Goal: Task Accomplishment & Management: Use online tool/utility

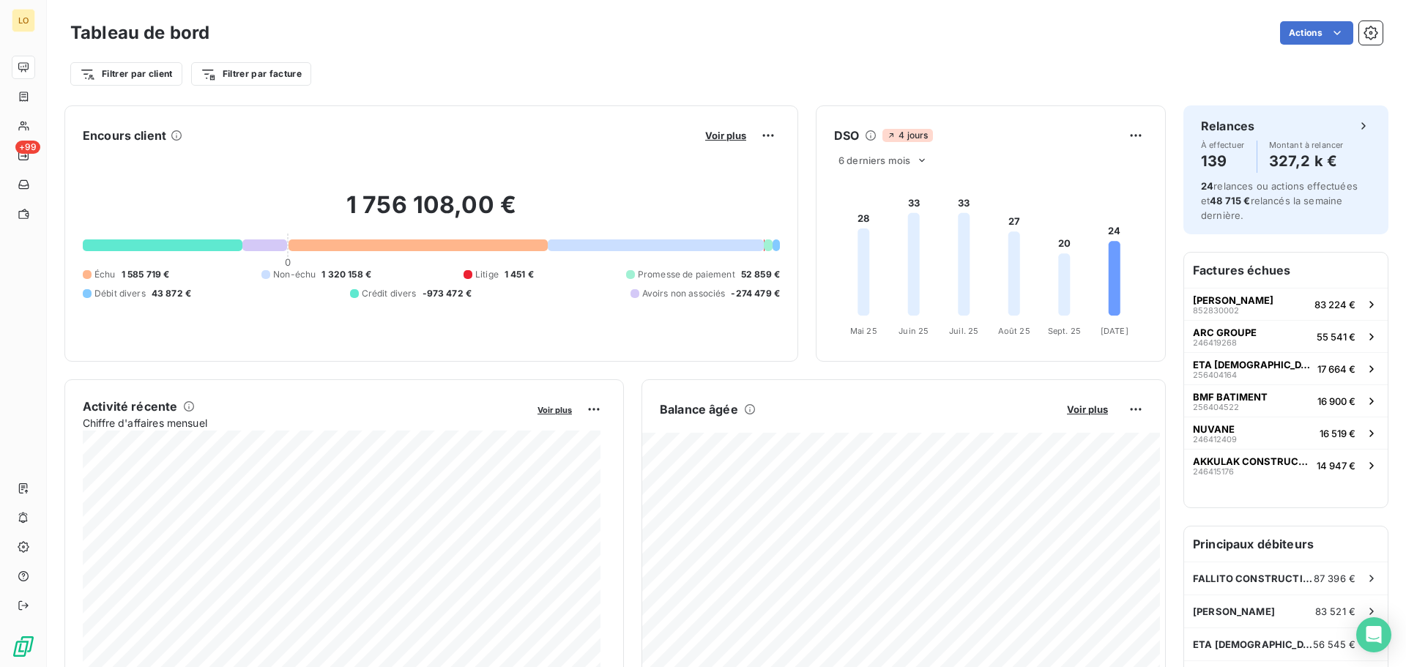
click at [498, 68] on div "Filtrer par client Filtrer par facture" at bounding box center [726, 74] width 1313 height 28
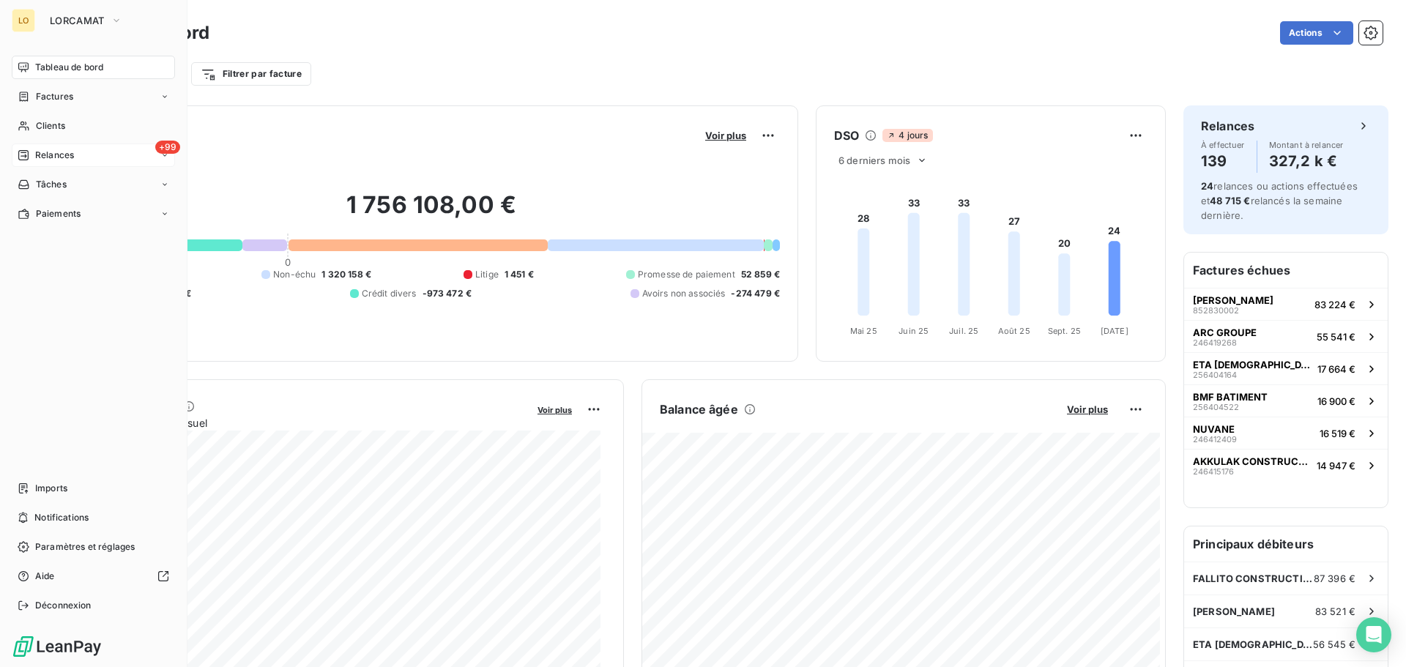
click at [34, 152] on div "Relances" at bounding box center [46, 155] width 56 height 13
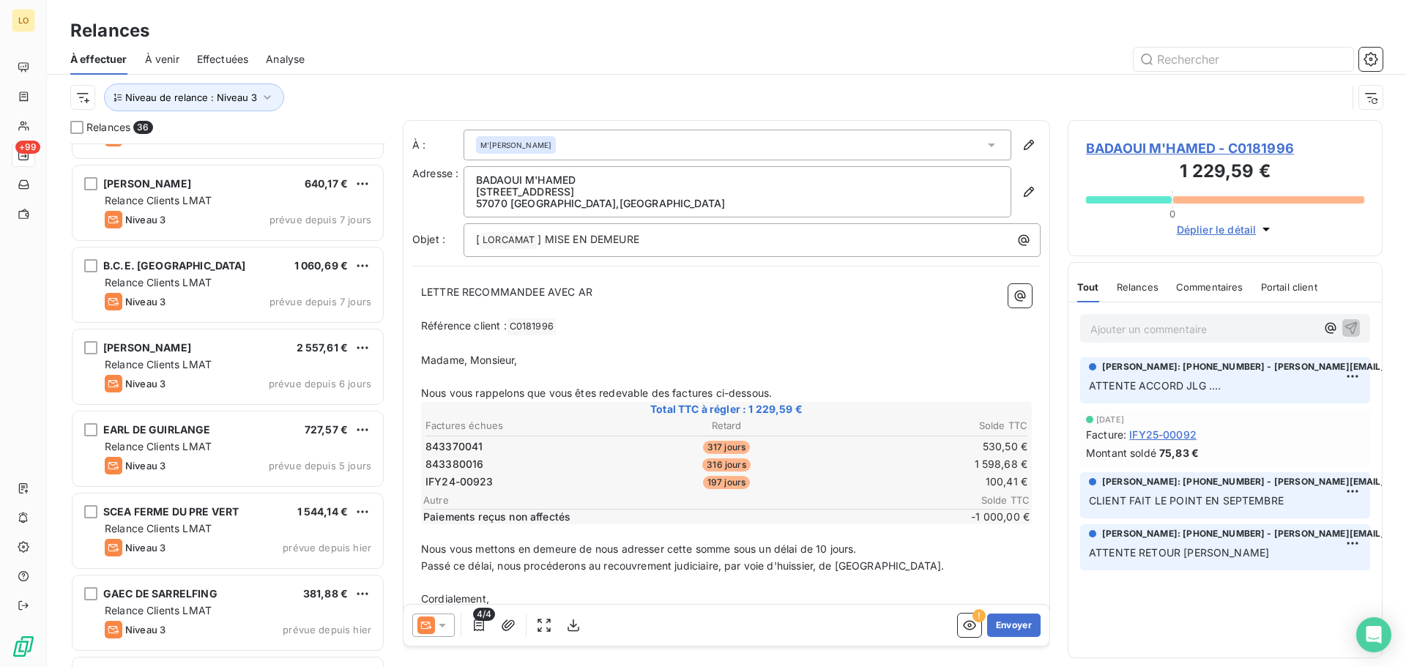
scroll to position [2430, 0]
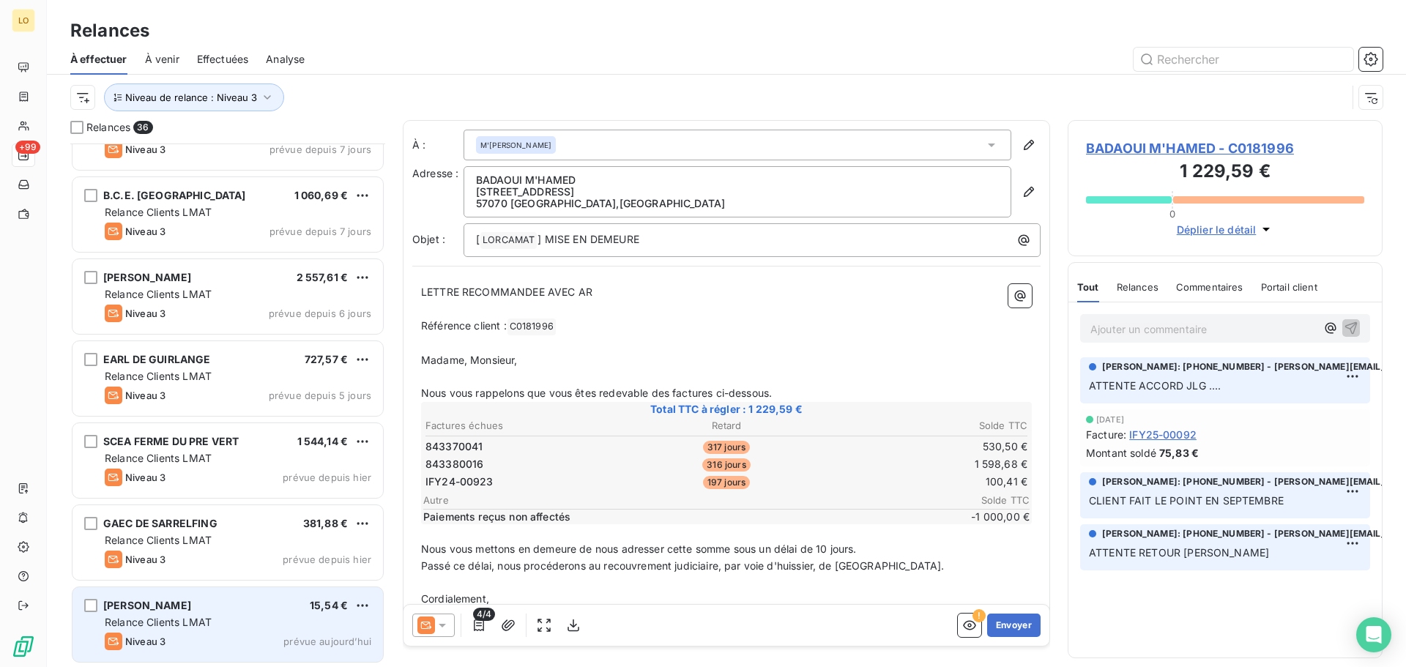
click at [280, 618] on div "Relance Clients LMAT" at bounding box center [238, 622] width 267 height 15
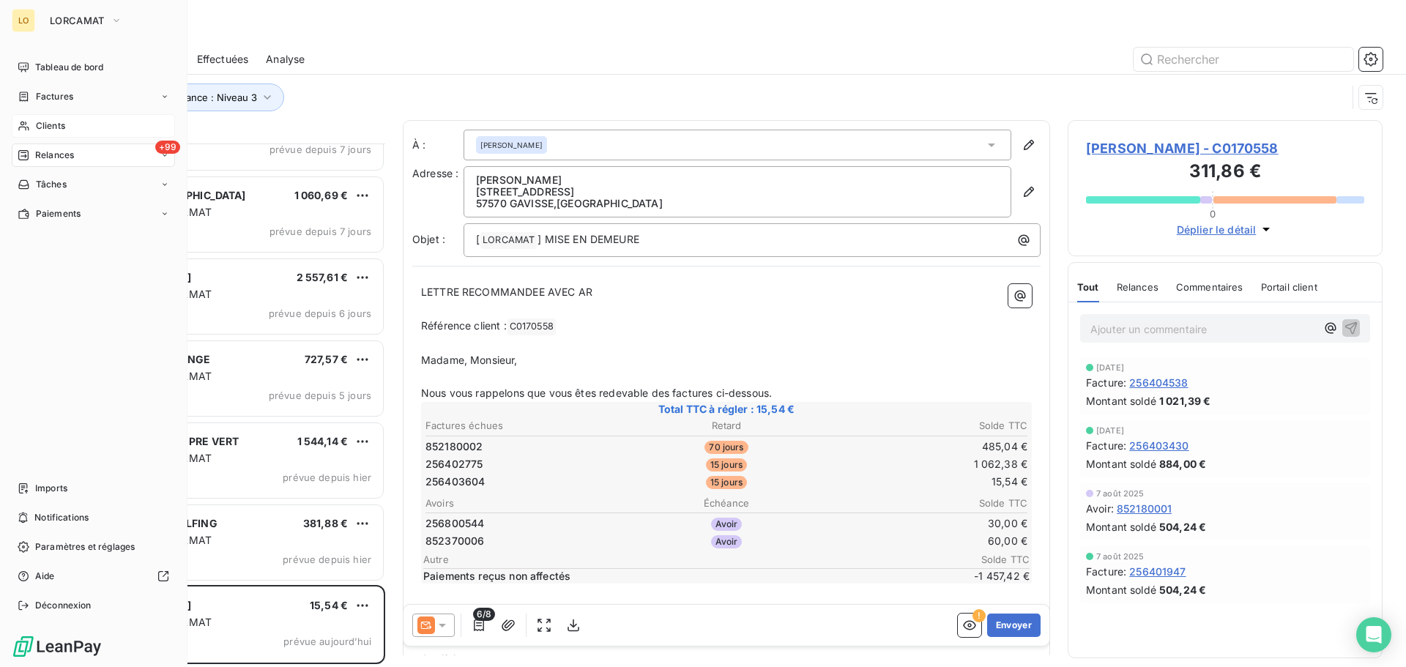
click at [28, 122] on icon at bounding box center [24, 126] width 12 height 12
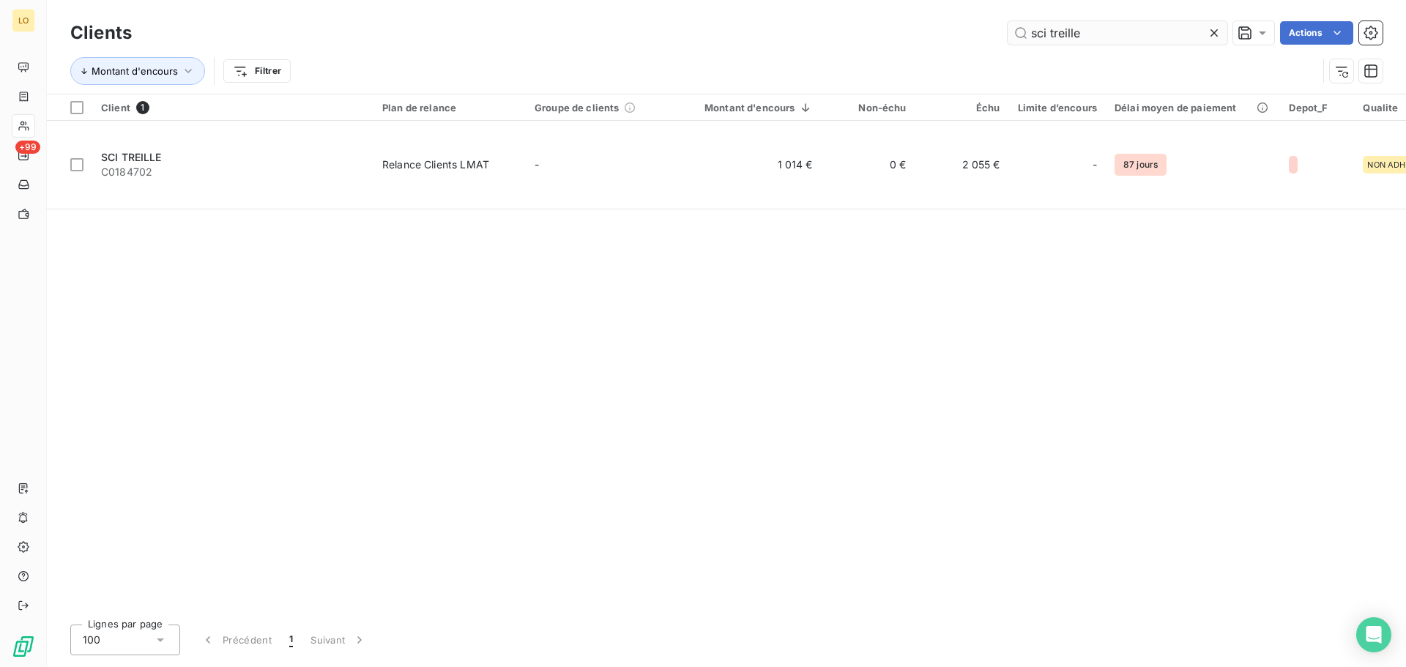
type input "sci treille"
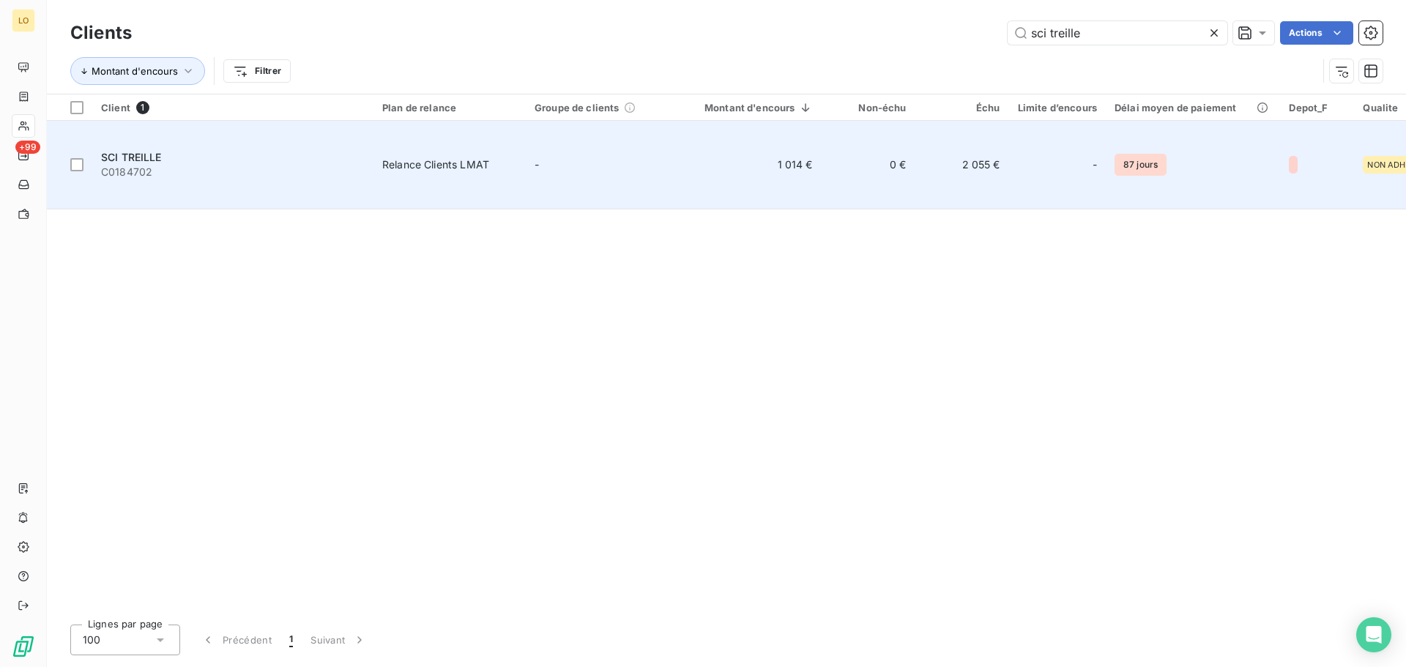
click at [143, 151] on span "SCI TREILLE" at bounding box center [131, 157] width 61 height 12
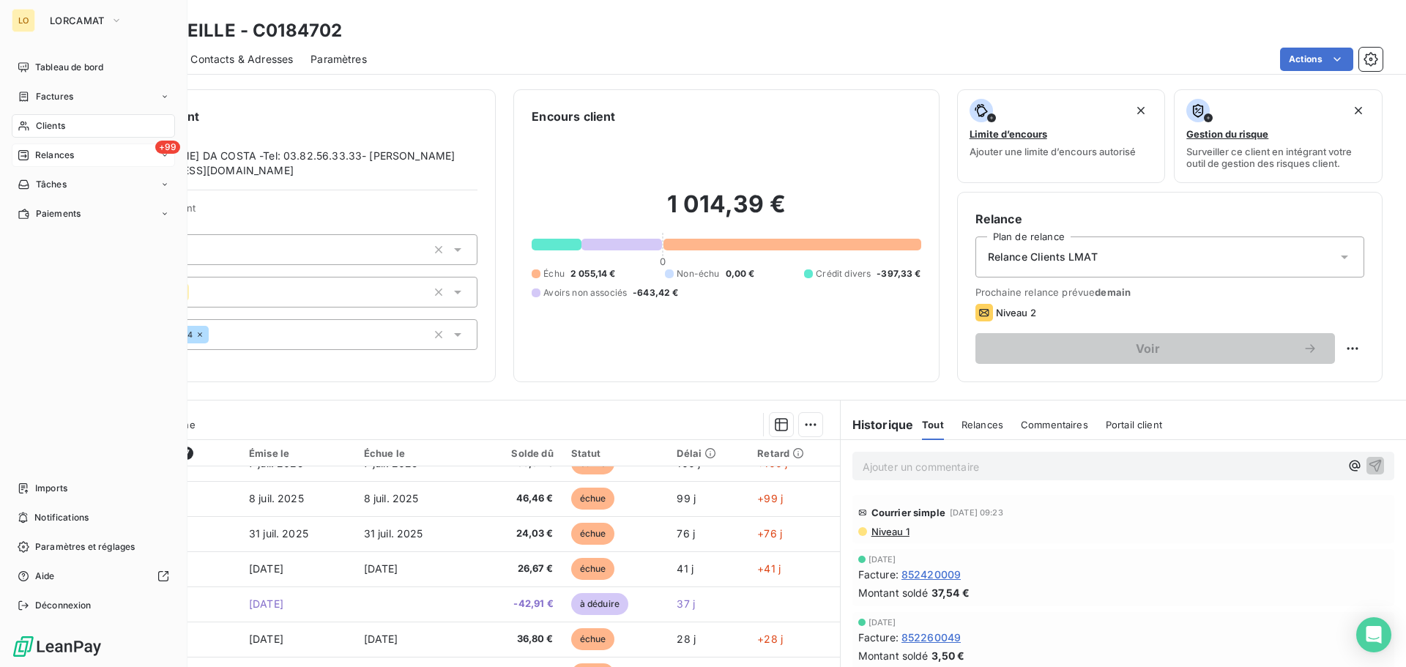
click at [35, 155] on span "Relances" at bounding box center [54, 155] width 39 height 13
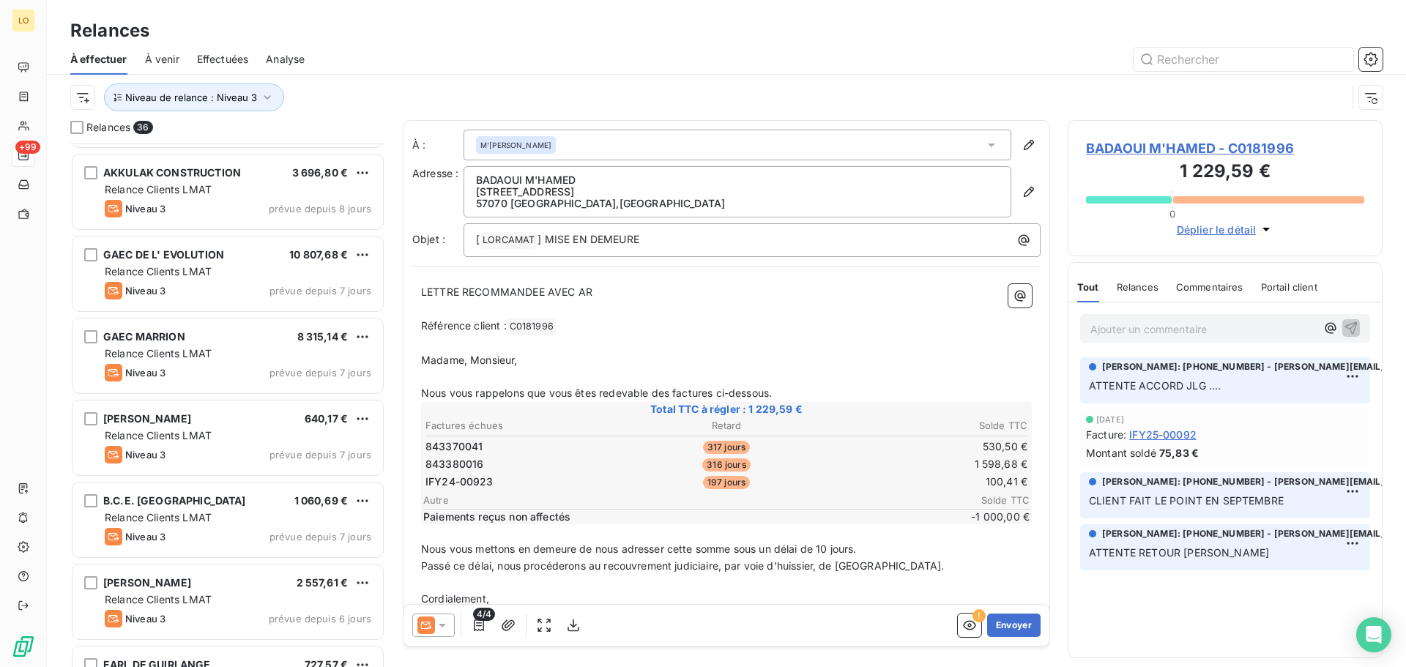
scroll to position [2430, 0]
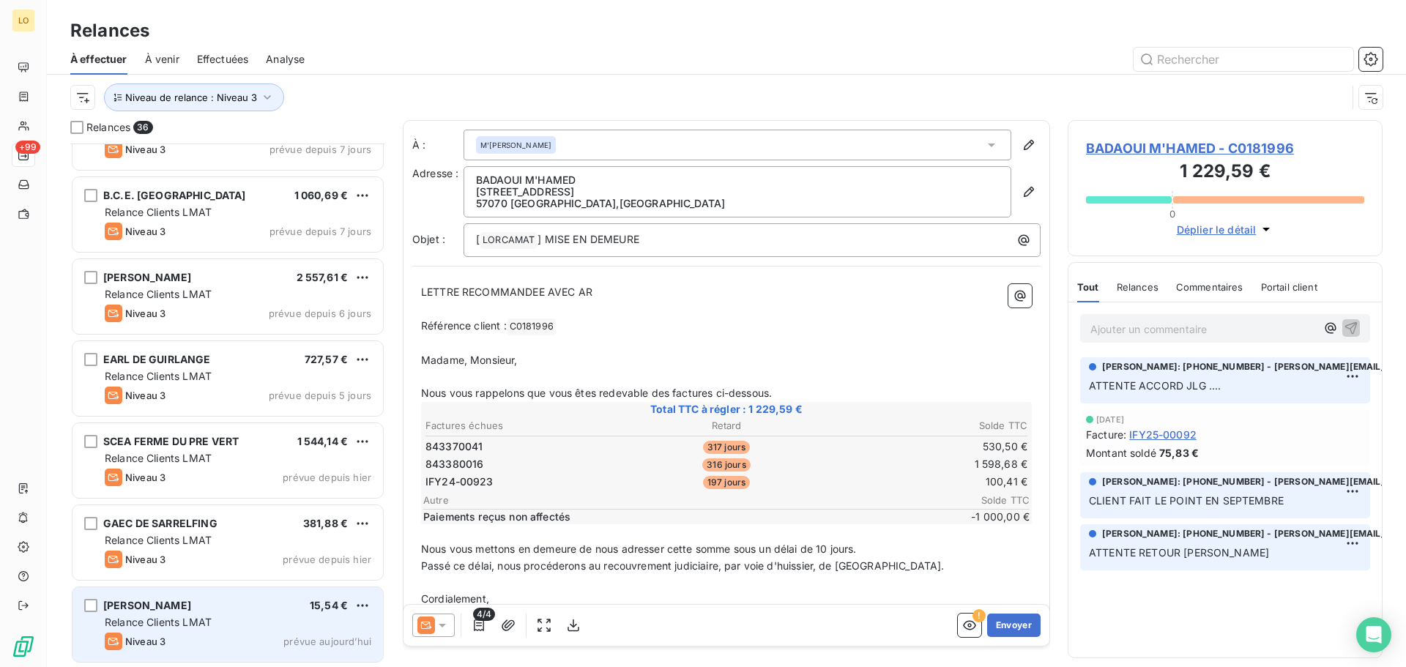
click at [297, 606] on div "[PERSON_NAME] 15,54 €" at bounding box center [238, 605] width 267 height 13
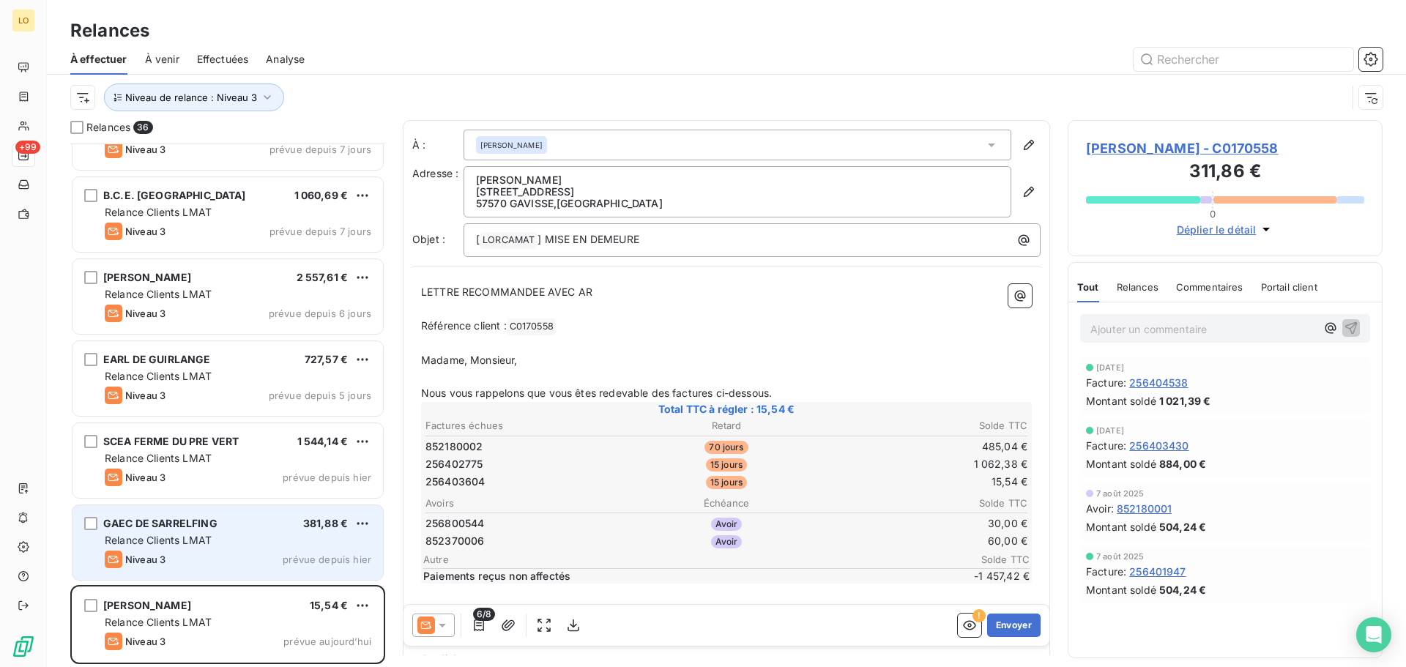
click at [290, 530] on div "GAEC DE SARRELFING 381,88 €" at bounding box center [238, 523] width 267 height 13
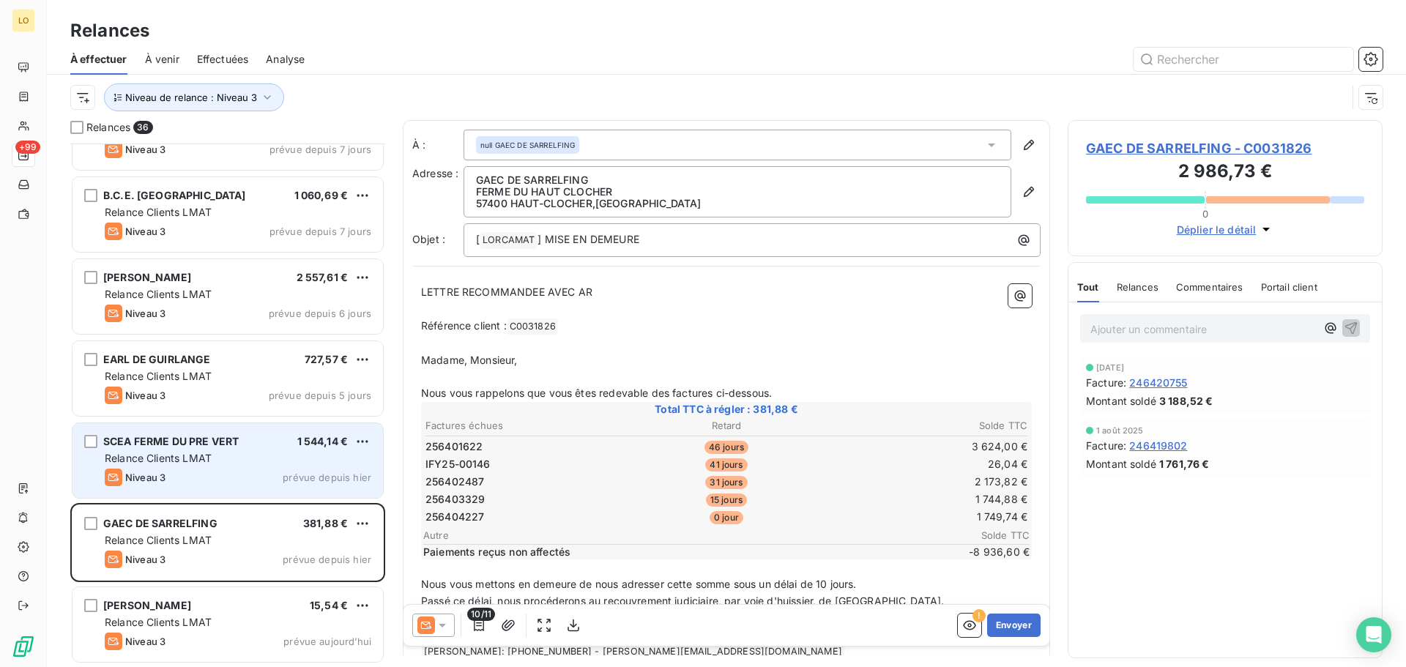
click at [286, 463] on div "Relance Clients LMAT" at bounding box center [238, 458] width 267 height 15
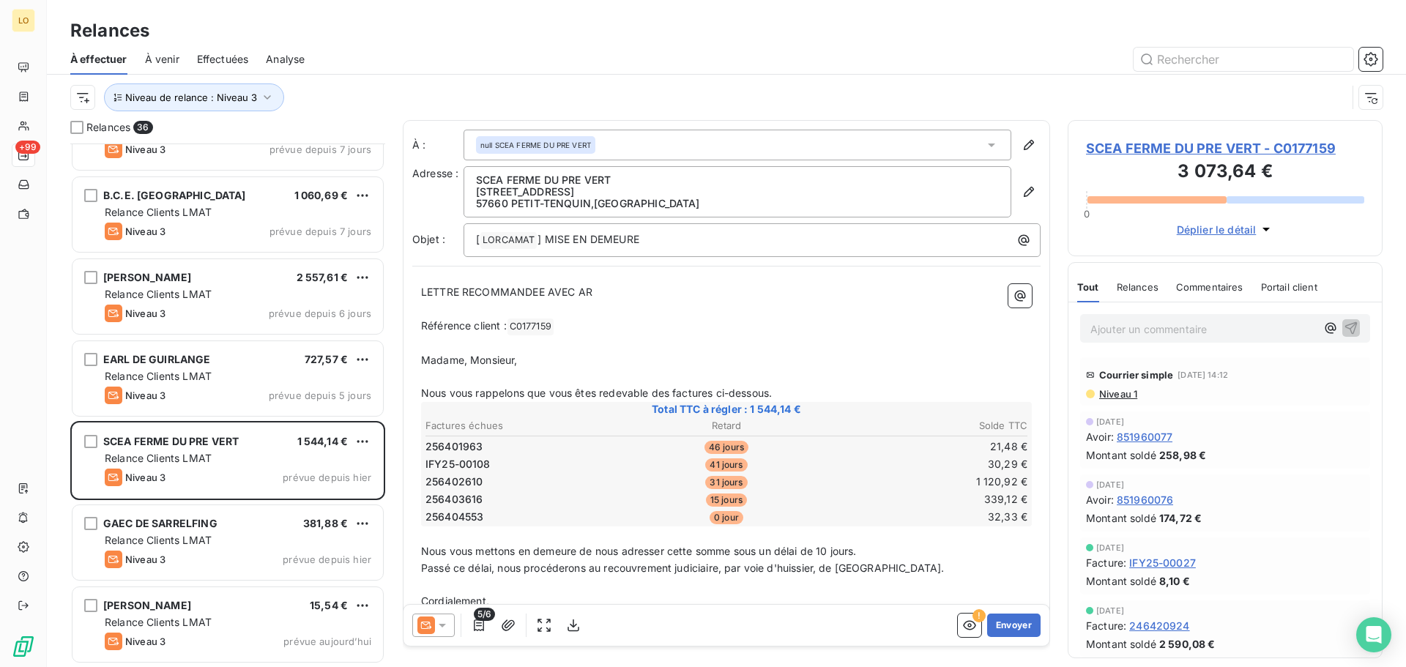
click at [1154, 330] on p "Ajouter un commentaire ﻿" at bounding box center [1204, 329] width 226 height 18
click at [1344, 323] on icon "button" at bounding box center [1351, 327] width 15 height 15
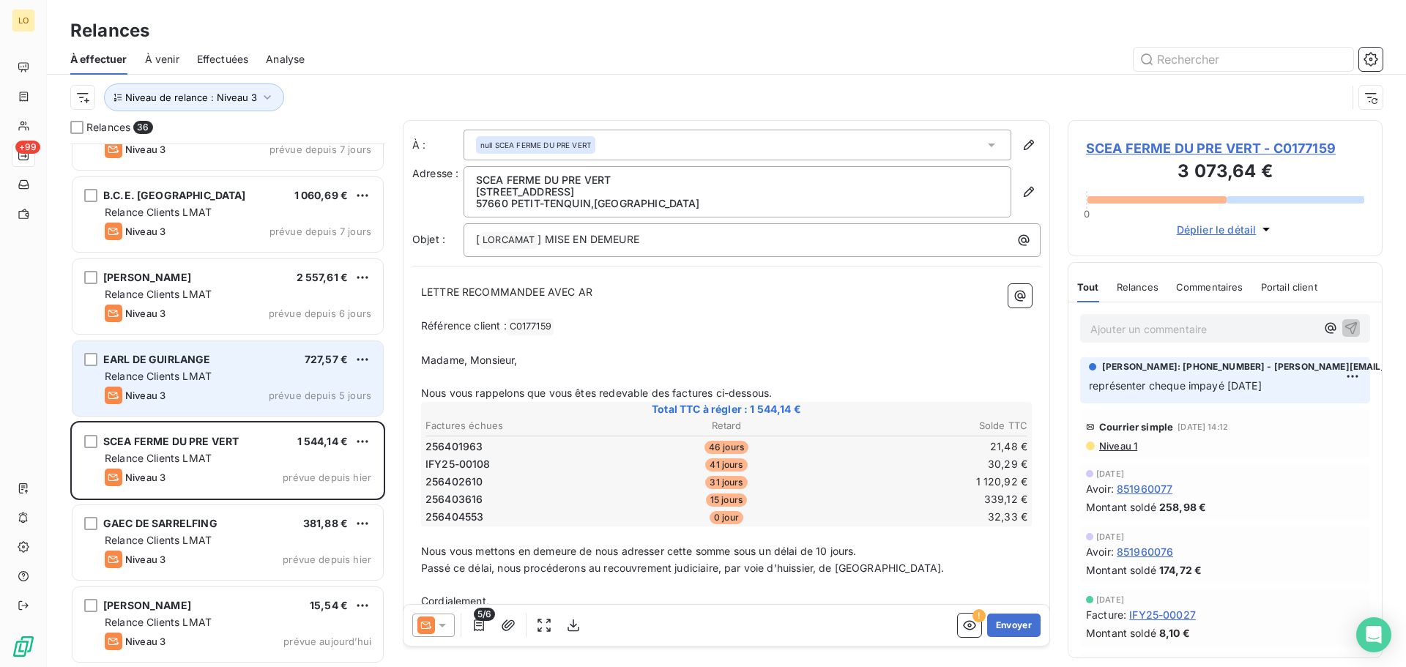
click at [241, 371] on div "Relance Clients LMAT" at bounding box center [238, 376] width 267 height 15
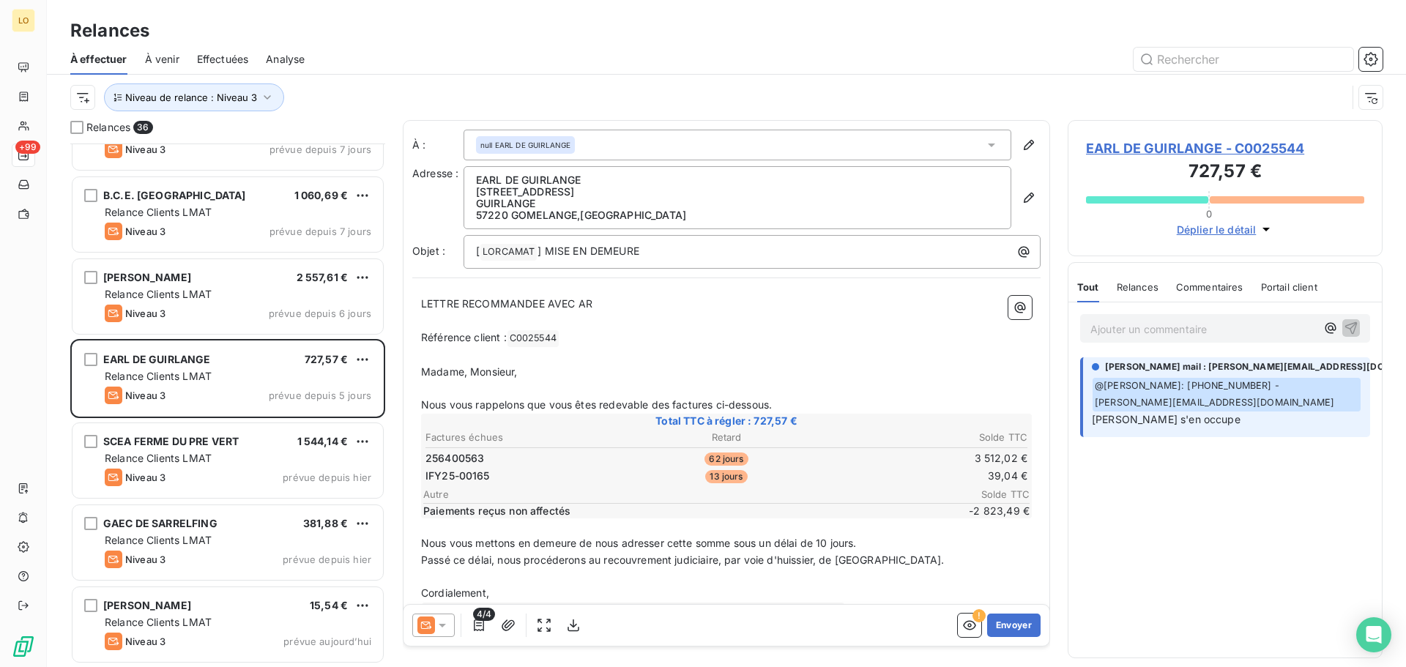
click at [1132, 327] on p "Ajouter un commentaire ﻿" at bounding box center [1204, 329] width 226 height 18
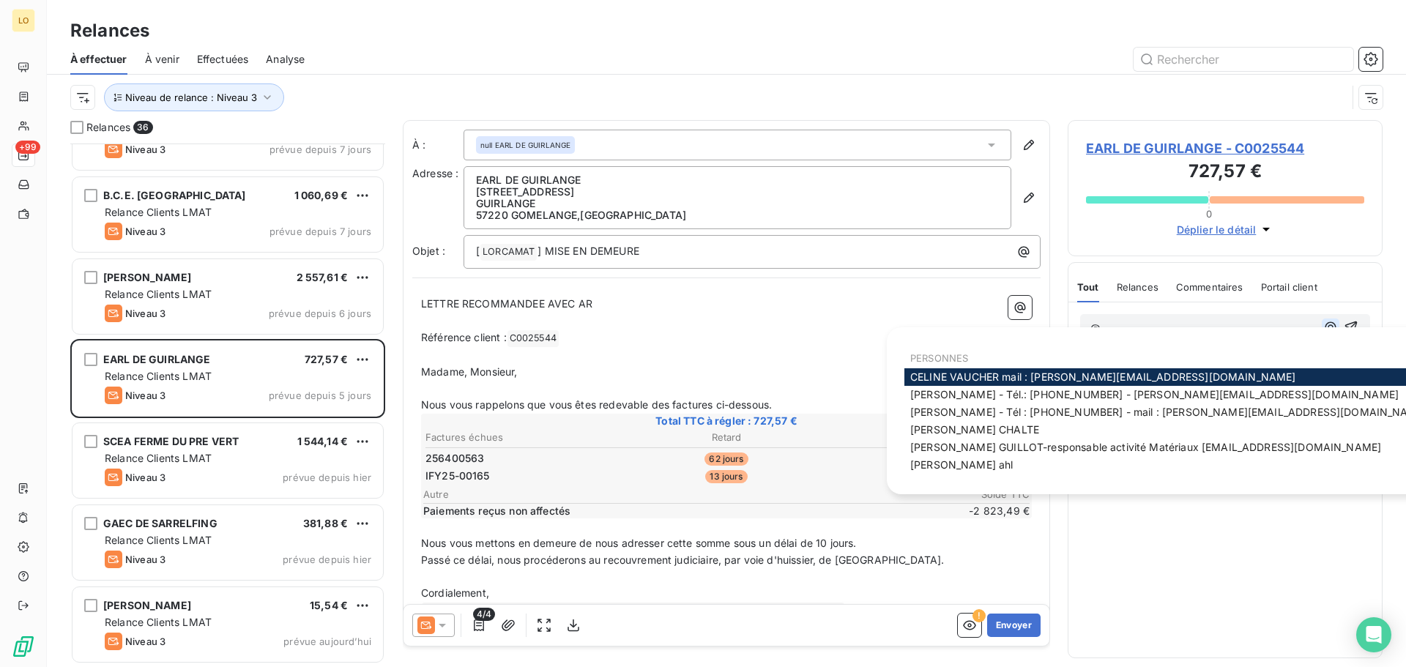
click at [1328, 325] on icon "button" at bounding box center [1331, 327] width 15 height 15
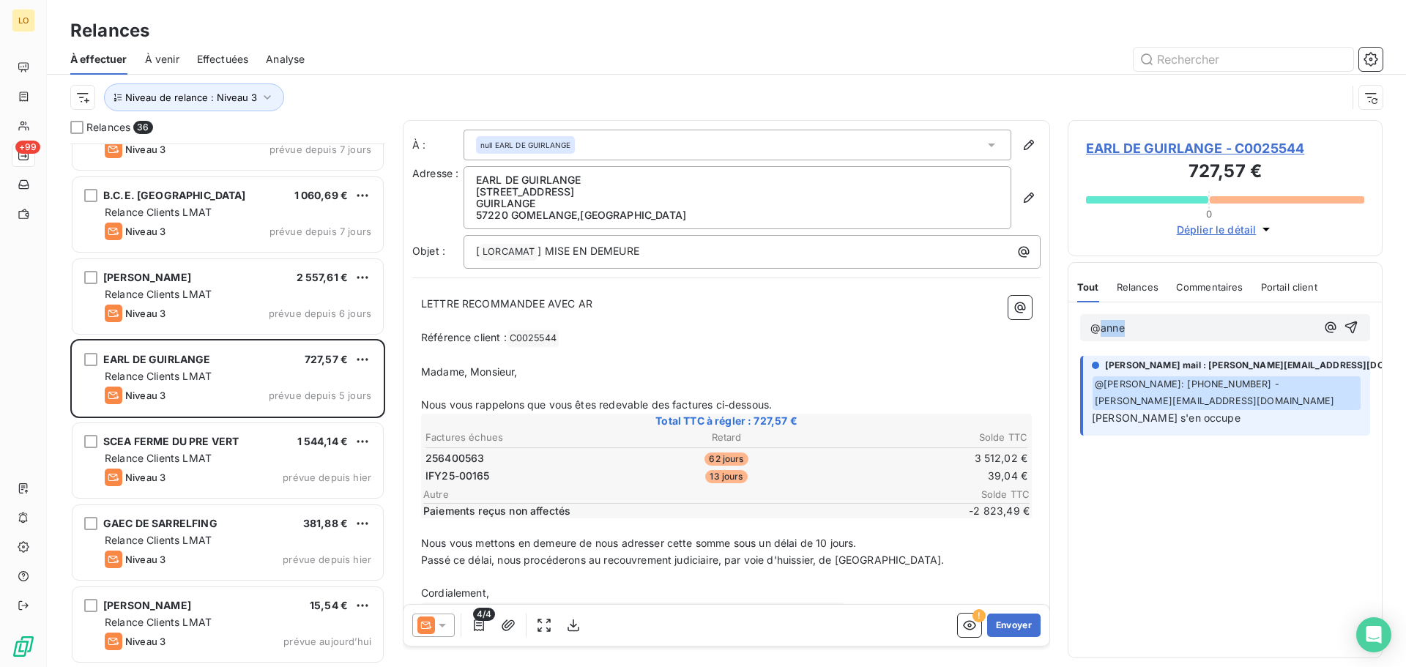
drag, startPoint x: 1152, startPoint y: 335, endPoint x: 1099, endPoint y: 326, distance: 54.2
click at [1099, 326] on p "@anne" at bounding box center [1204, 328] width 226 height 17
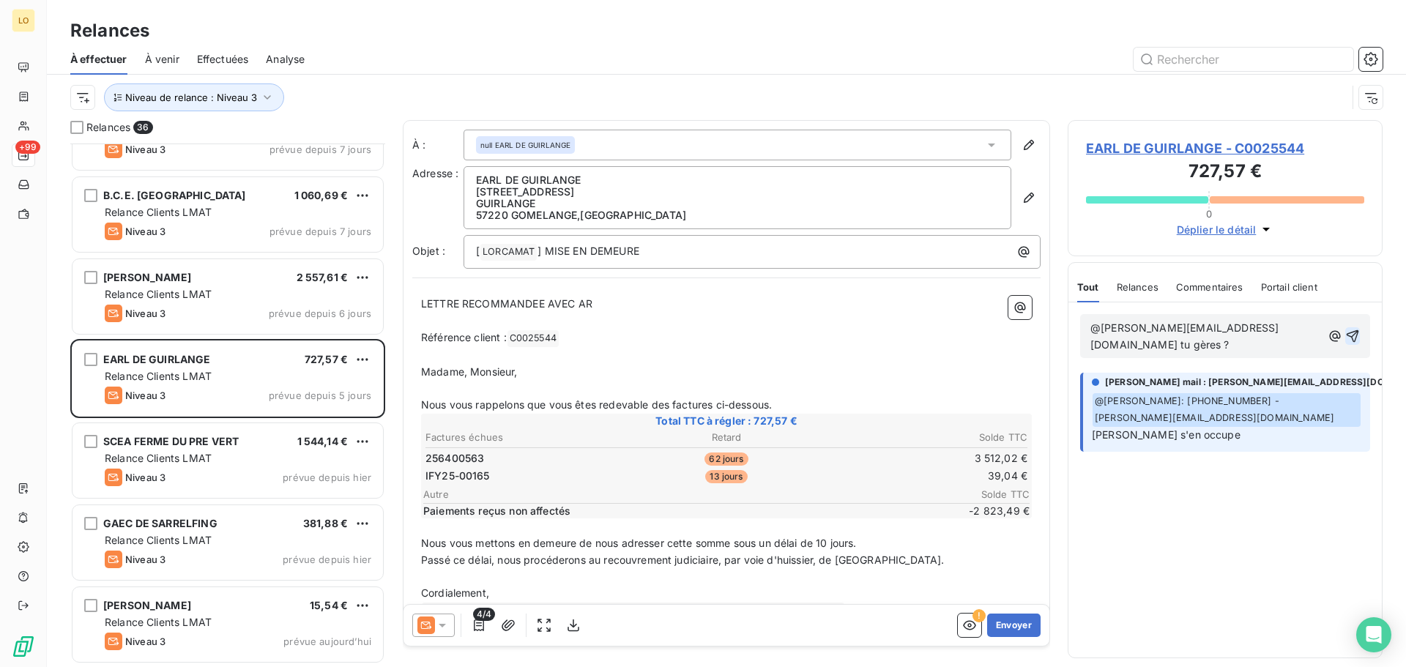
click at [1350, 330] on icon "button" at bounding box center [1353, 336] width 12 height 12
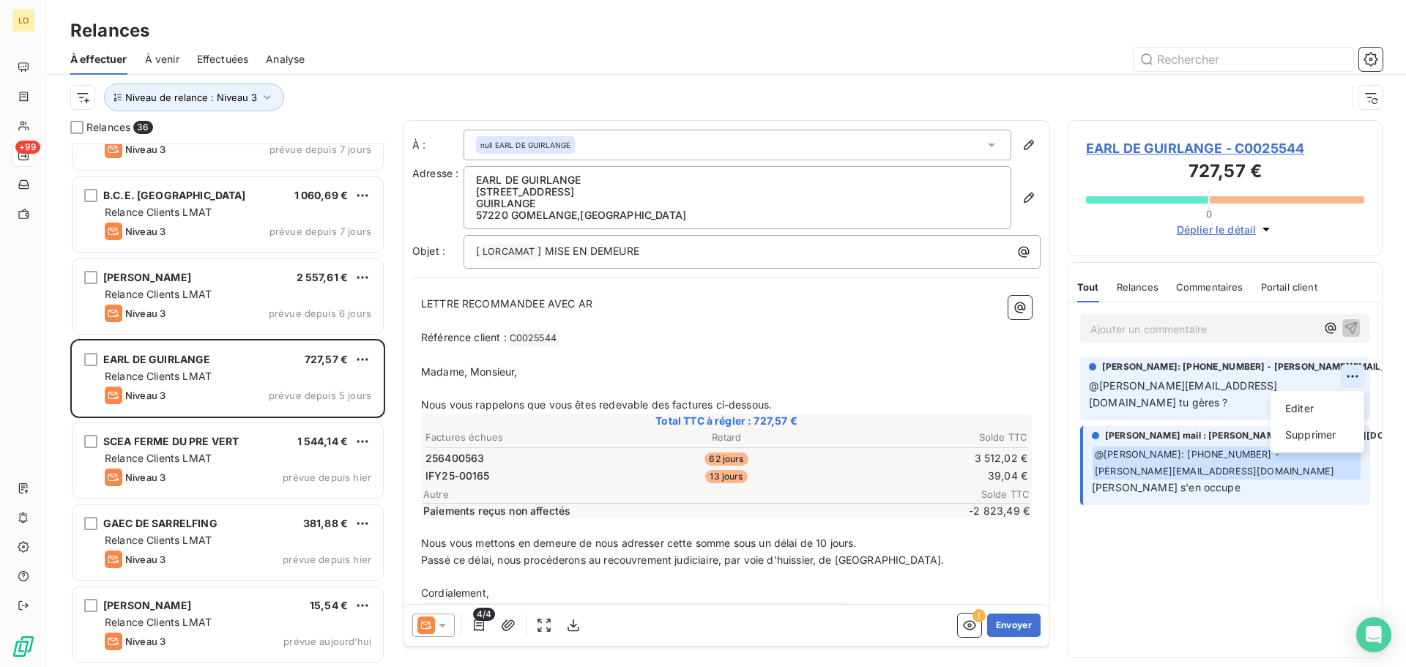
click at [1354, 377] on html "LO +99 Relances À effectuer À venir Effectuées Analyse Niveau de relance : Nive…" at bounding box center [703, 333] width 1406 height 667
click at [1332, 431] on div "Supprimer" at bounding box center [1318, 434] width 82 height 23
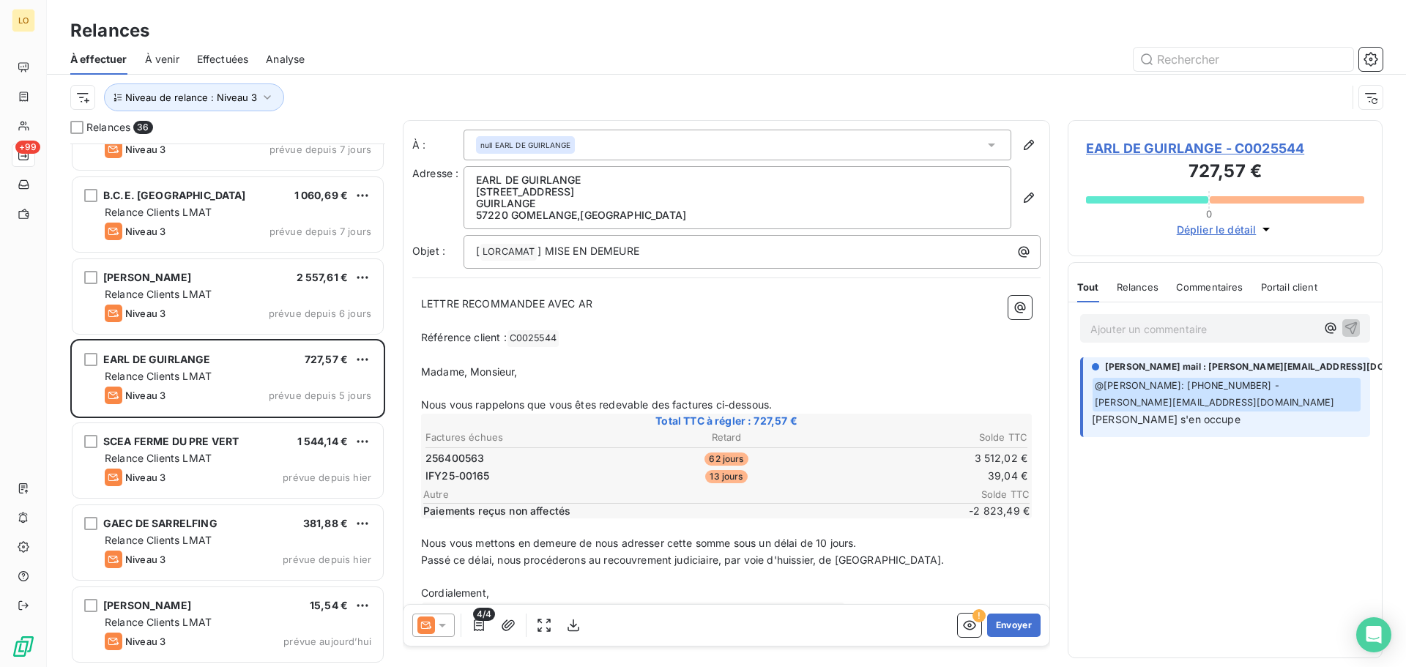
click at [1195, 333] on p "Ajouter un commentaire ﻿" at bounding box center [1204, 329] width 226 height 18
drag, startPoint x: 723, startPoint y: 37, endPoint x: 698, endPoint y: 41, distance: 25.3
click at [723, 37] on div "Relances" at bounding box center [726, 31] width 1359 height 26
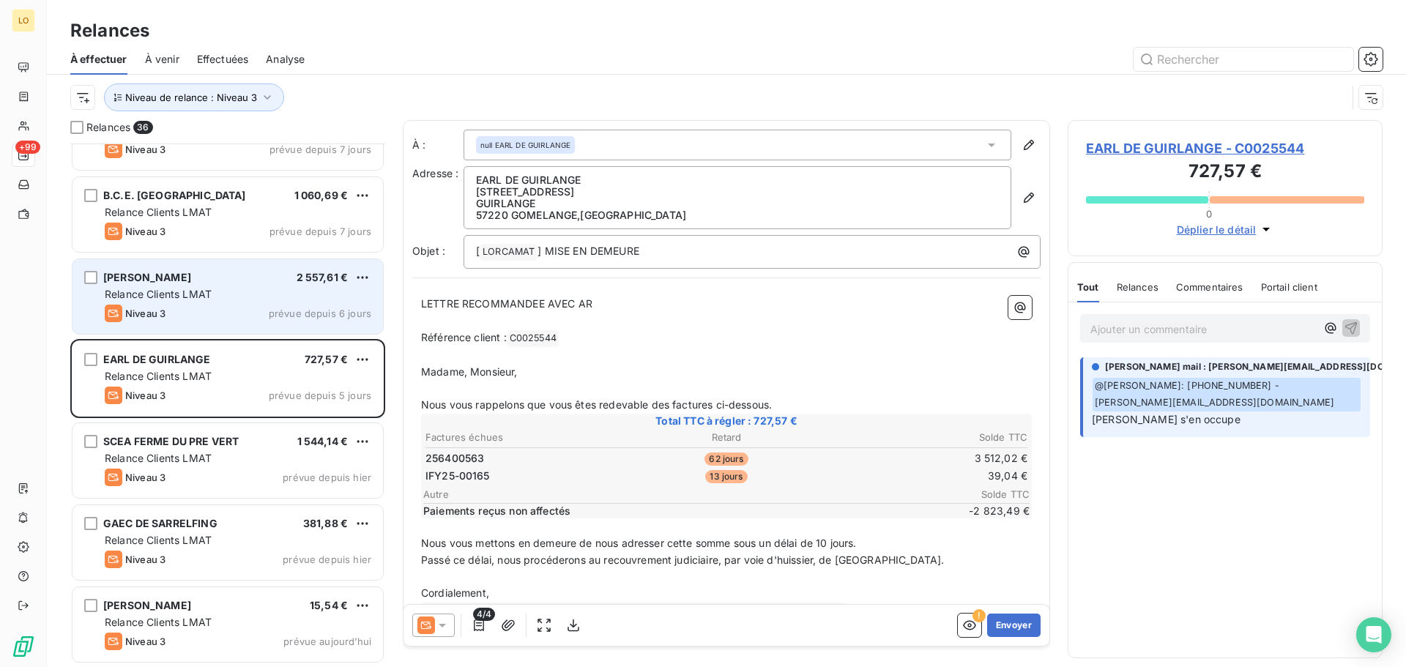
click at [349, 297] on div "Relance Clients LMAT" at bounding box center [238, 294] width 267 height 15
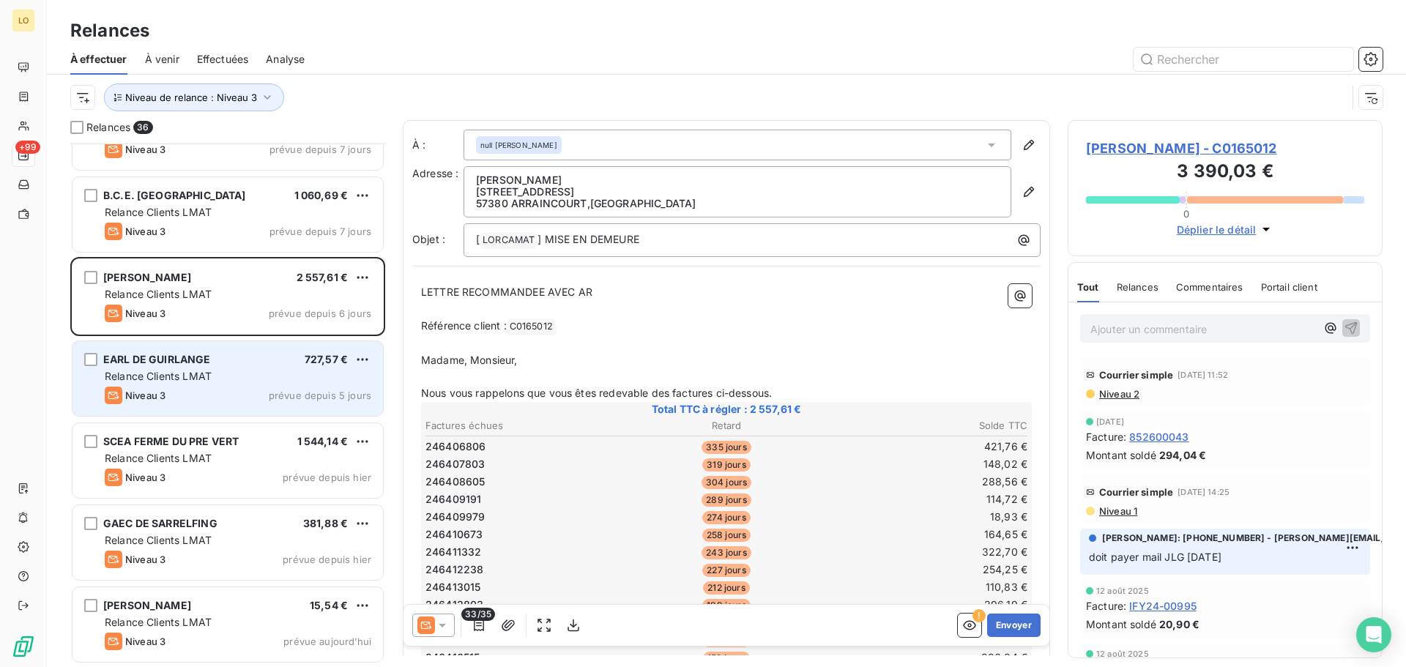
click at [214, 390] on div "Niveau 3 prévue depuis 5 jours" at bounding box center [238, 396] width 267 height 18
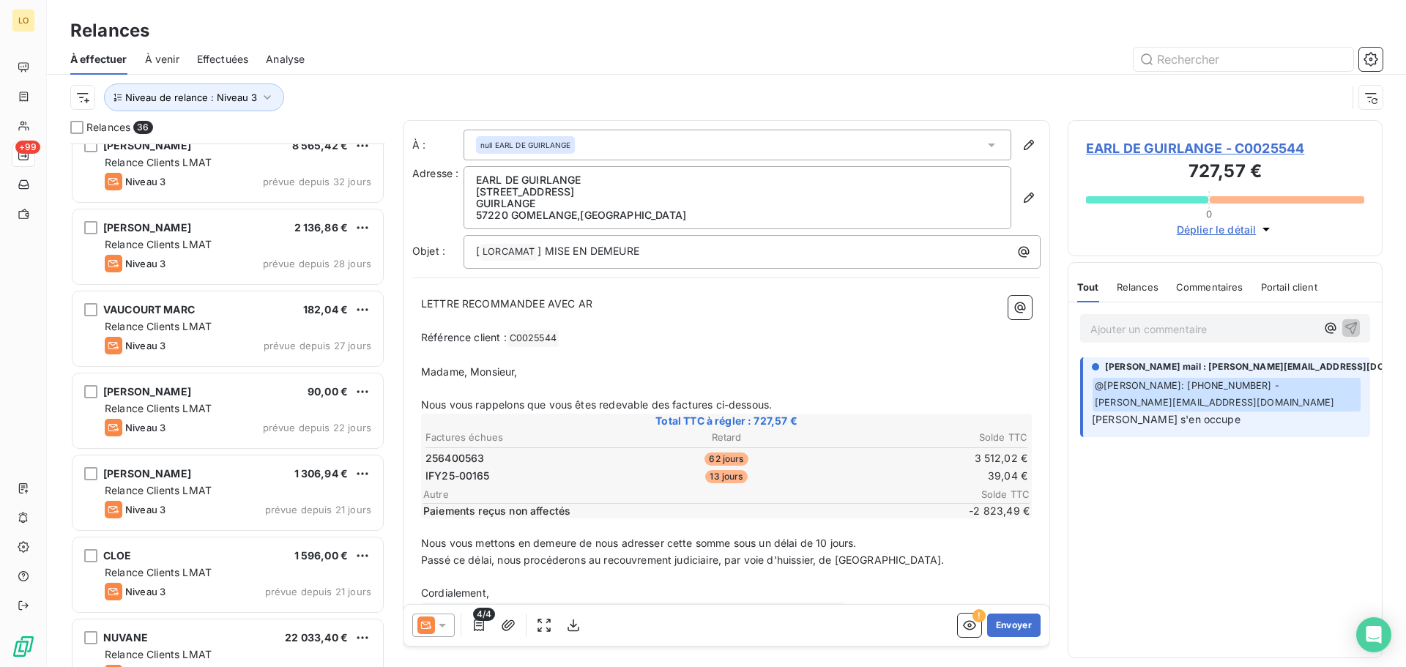
scroll to position [1258, 0]
